Goal: Information Seeking & Learning: Learn about a topic

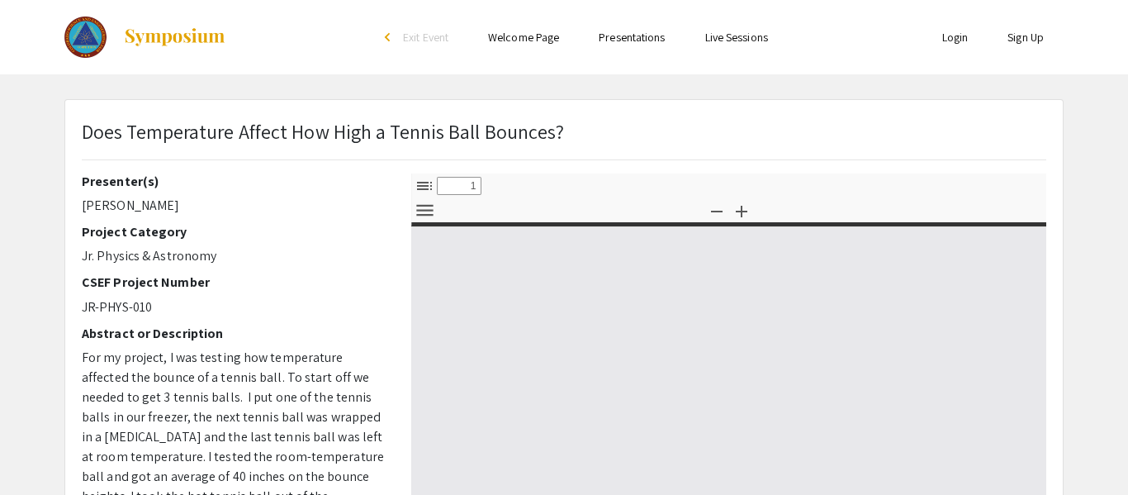
select select "custom"
type input "0"
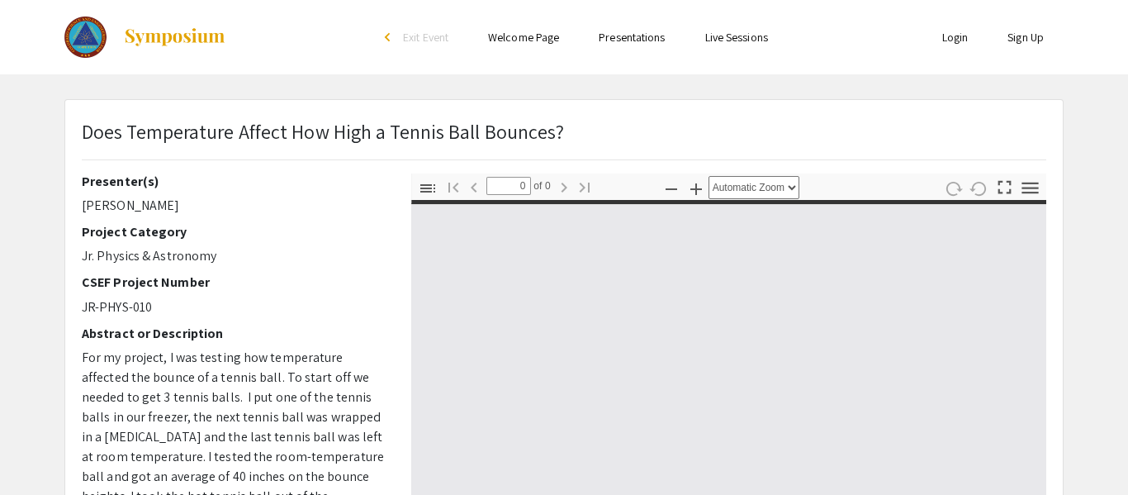
select select "custom"
type input "1"
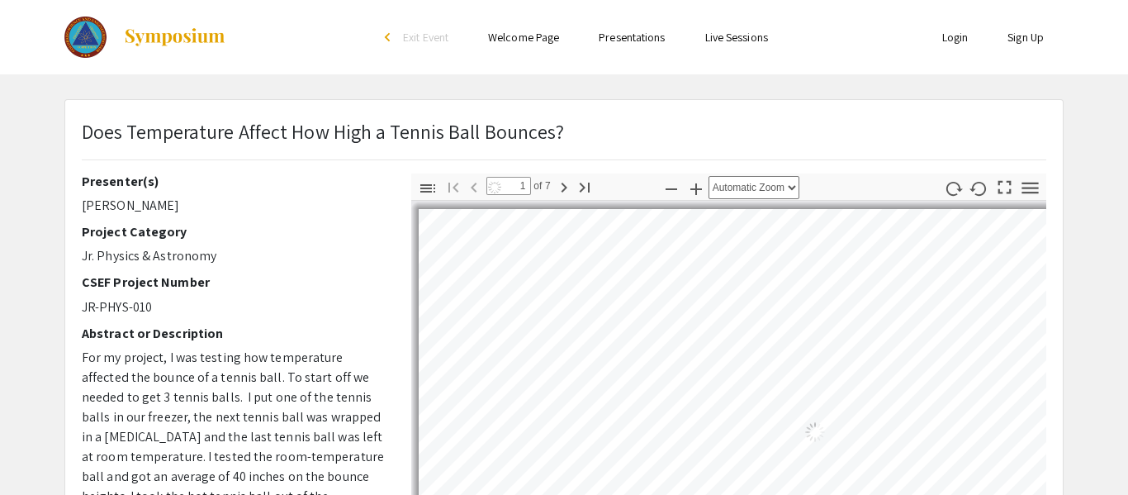
select select "auto"
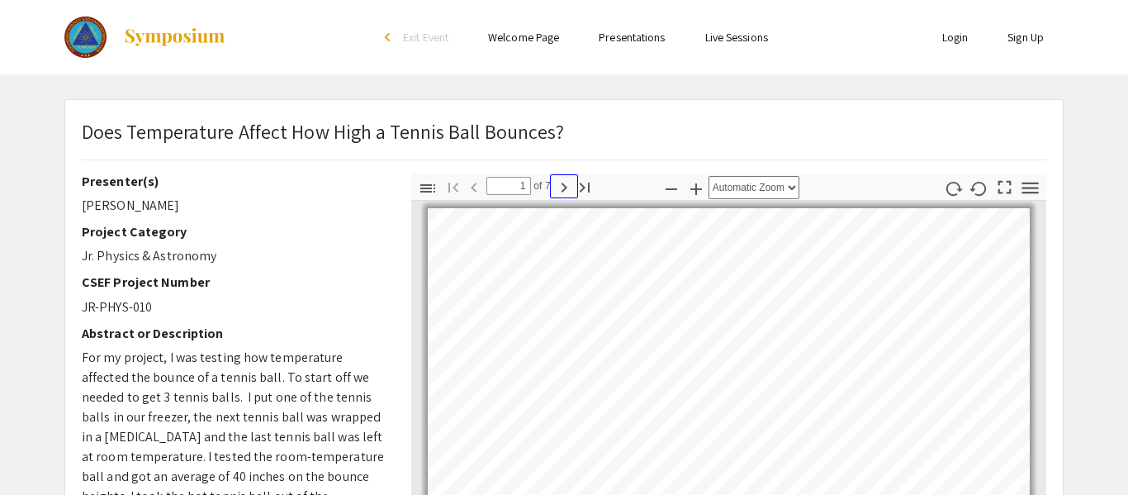
click at [561, 185] on icon "button" at bounding box center [564, 187] width 20 height 20
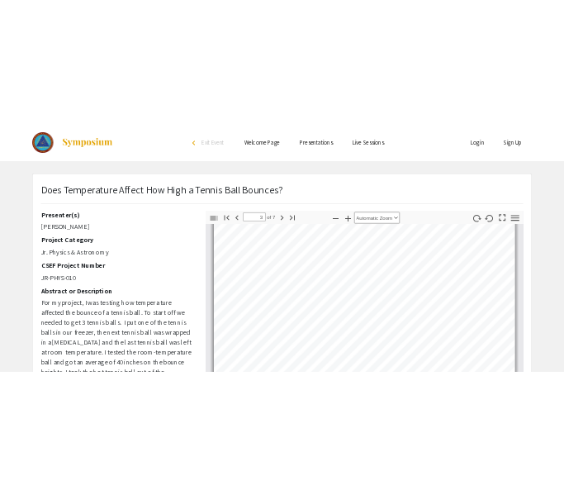
scroll to position [735, 0]
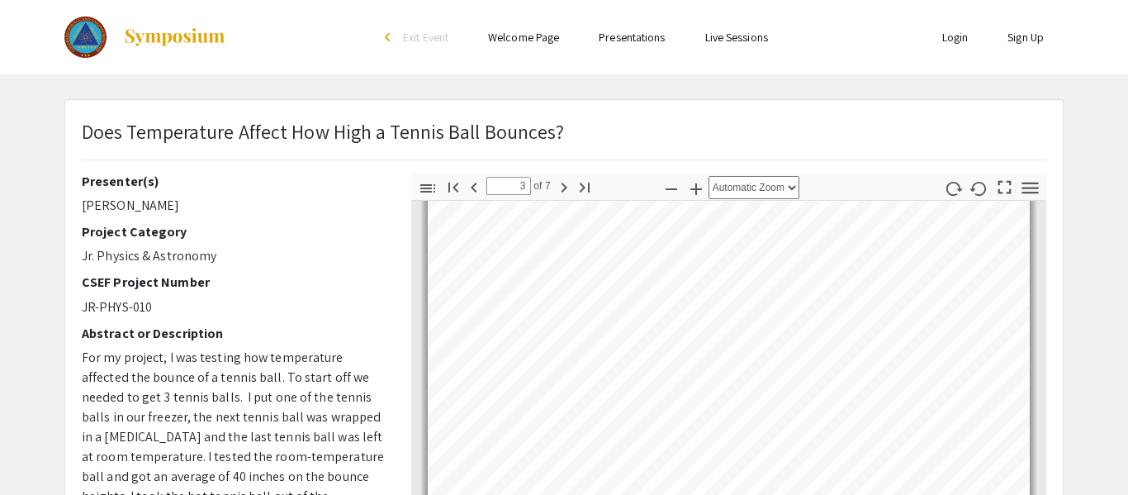
type input "3"
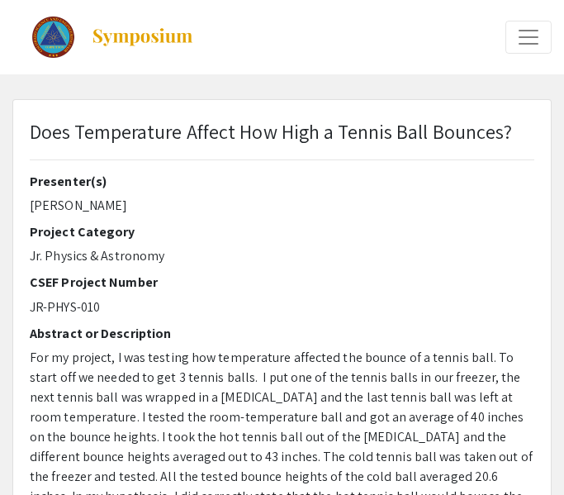
scroll to position [556, 0]
